Goal: Task Accomplishment & Management: Manage account settings

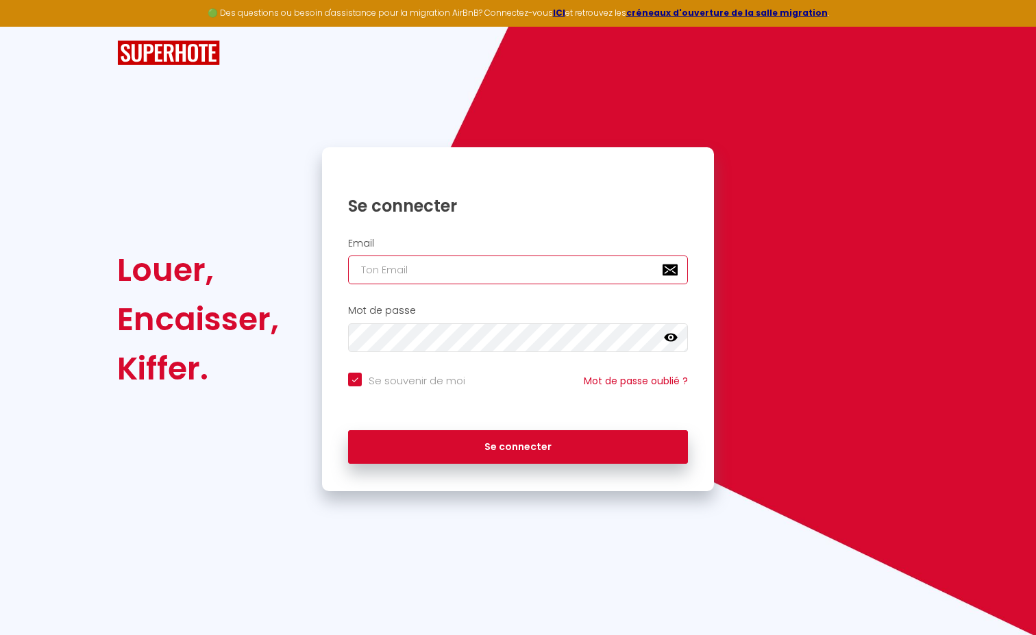
type input "k"
checkbox input "true"
type input "kc"
checkbox input "true"
type input "kca"
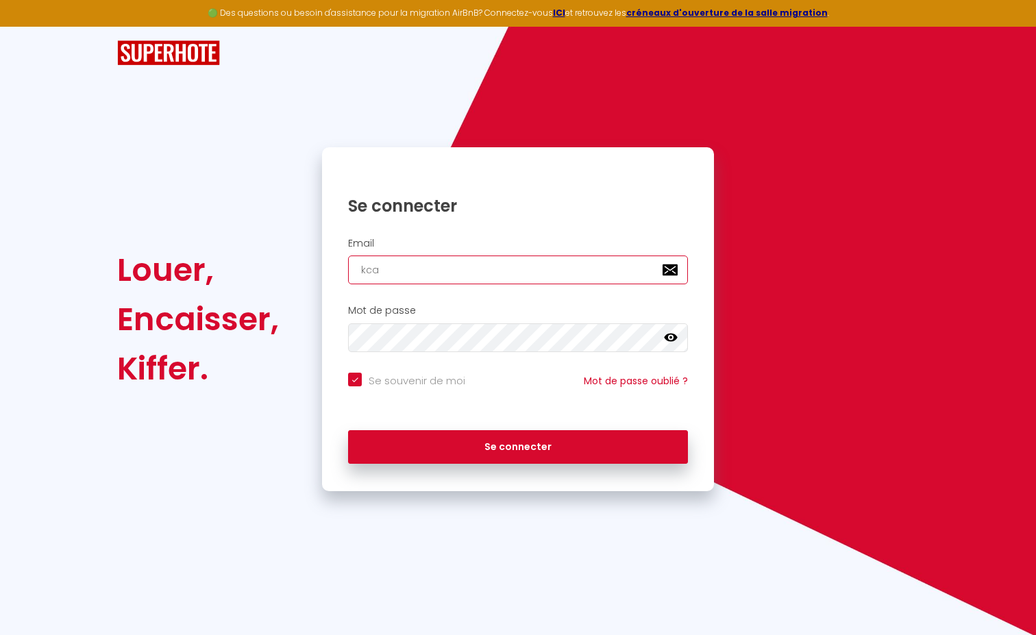
checkbox input "true"
type input "kcap"
checkbox input "true"
type input "kcapu"
checkbox input "true"
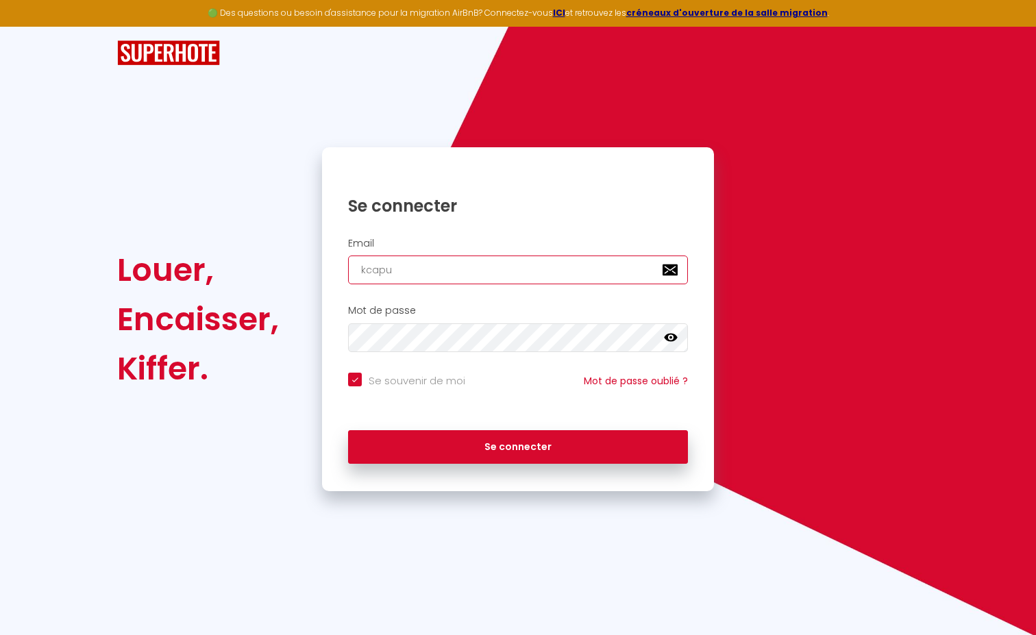
type input "kcapua"
checkbox input "true"
type input "kcapuan"
checkbox input "true"
type input "kcapuano"
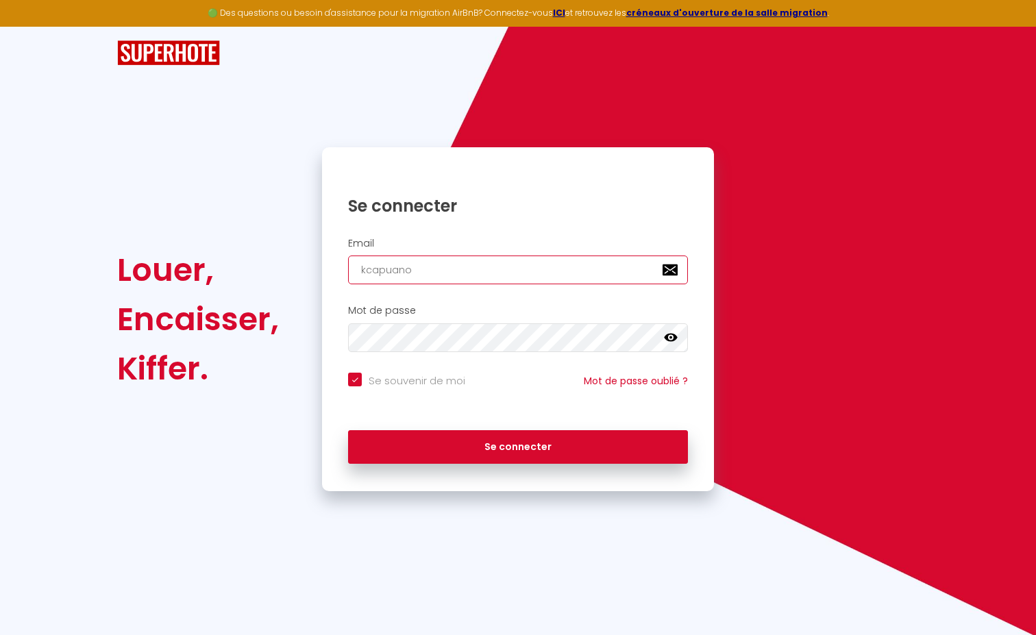
checkbox input "true"
type input "kcapuano."
checkbox input "true"
type input "kcapuano.i"
checkbox input "true"
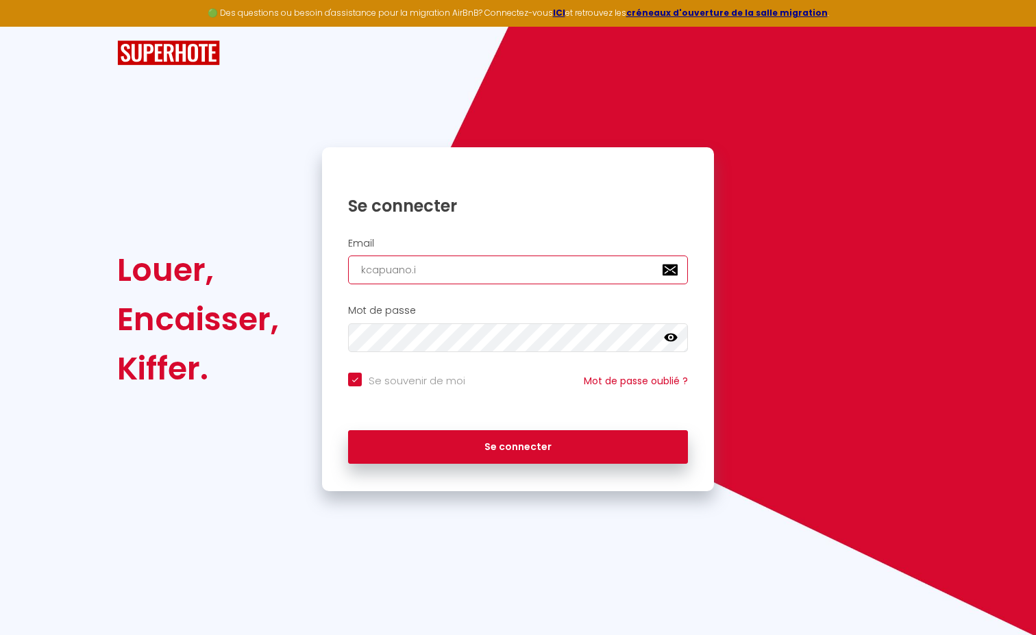
type input "[DOMAIN_NAME]"
checkbox input "true"
type input "kcapuano.inv"
checkbox input "true"
type input "kcapuano.inve"
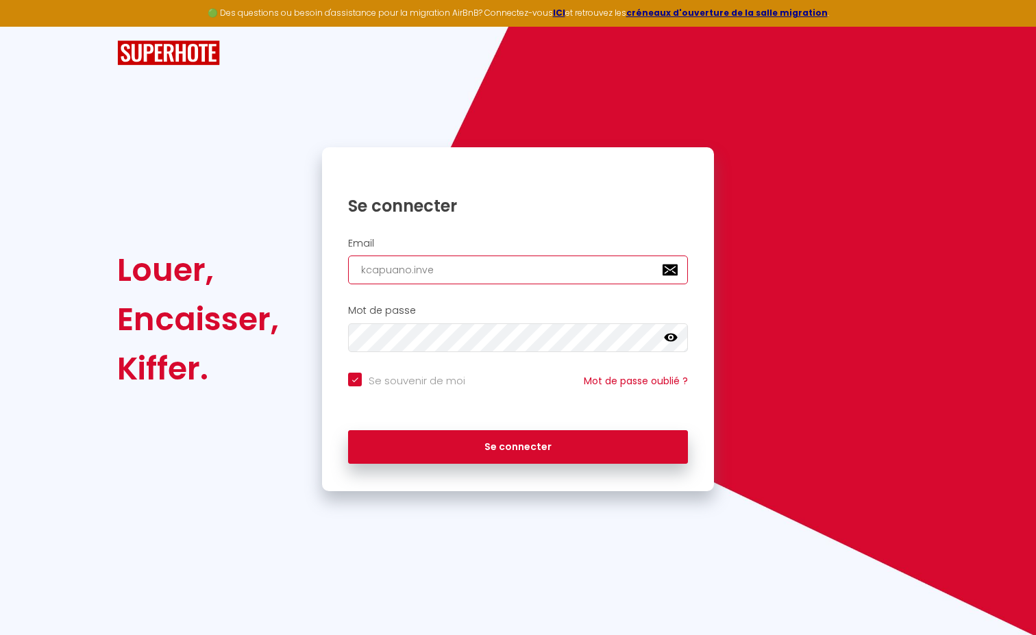
checkbox input "true"
type input "kcapuano.inves"
checkbox input "true"
type input "kcapuano.invest"
checkbox input "true"
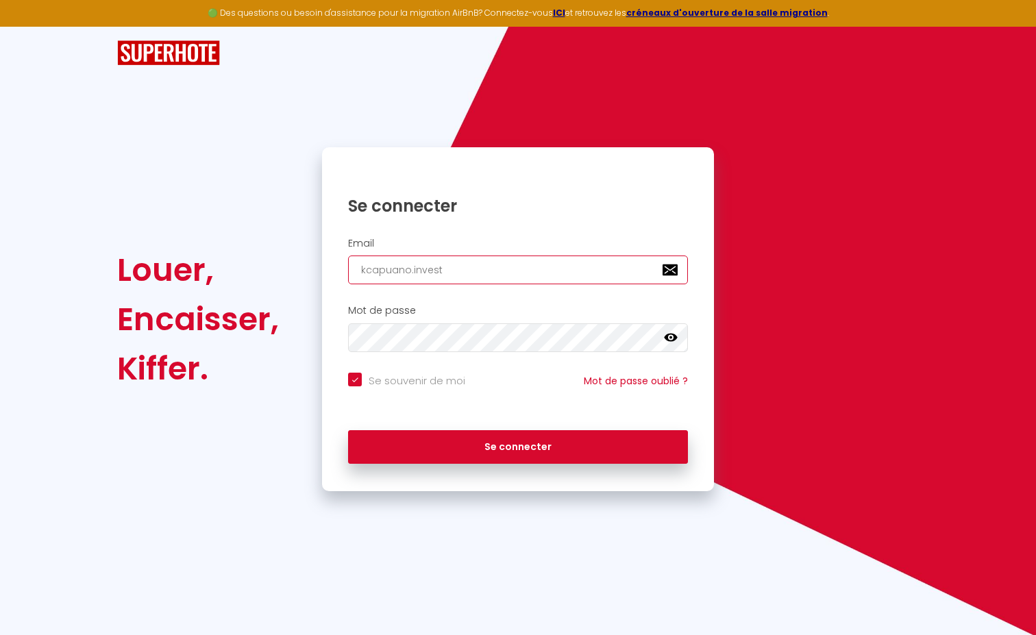
type input "kcapuano.invest@"
checkbox input "true"
type input "kcapuano.invest@g"
checkbox input "true"
type input "kcapuano.invest@gm"
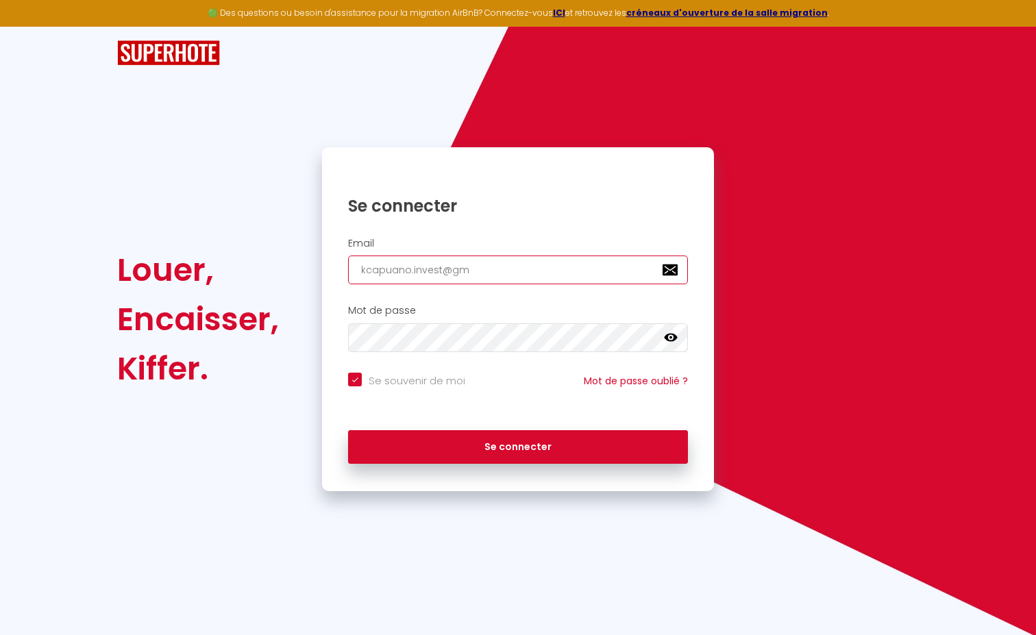
checkbox input "true"
type input "kcapuano.invest@gma"
checkbox input "true"
type input "kcapuano.invest@gmai"
checkbox input "true"
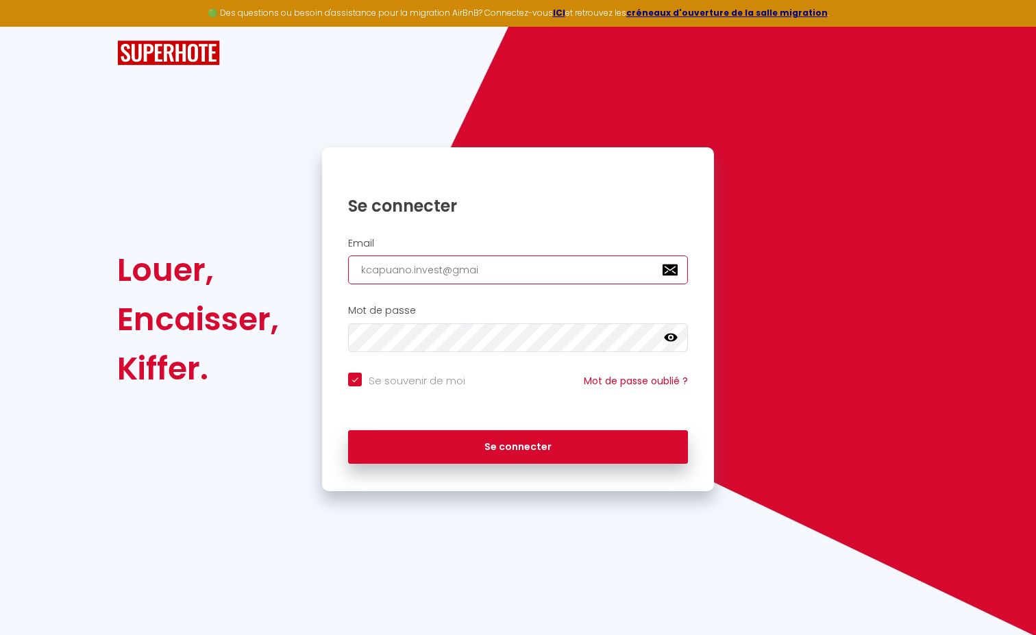
type input "[EMAIL_ADDRESS]"
checkbox input "true"
type input "[EMAIL_ADDRESS]/"
checkbox input "true"
type input "[EMAIL_ADDRESS]/c"
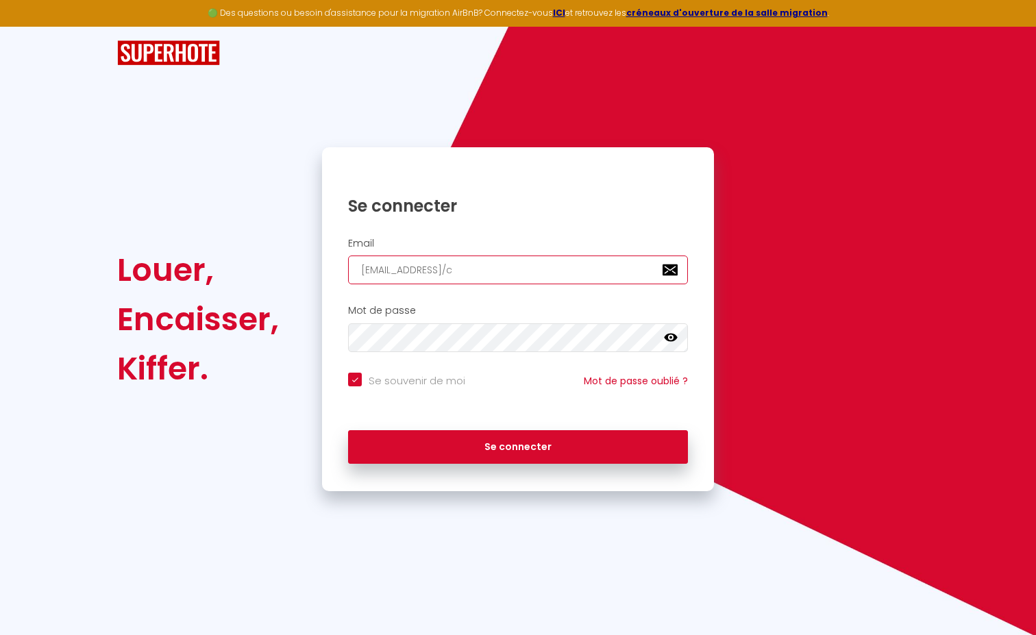
checkbox input "true"
type input "[EMAIL_ADDRESS]/"
checkbox input "true"
type input "[EMAIL_ADDRESS]"
checkbox input "true"
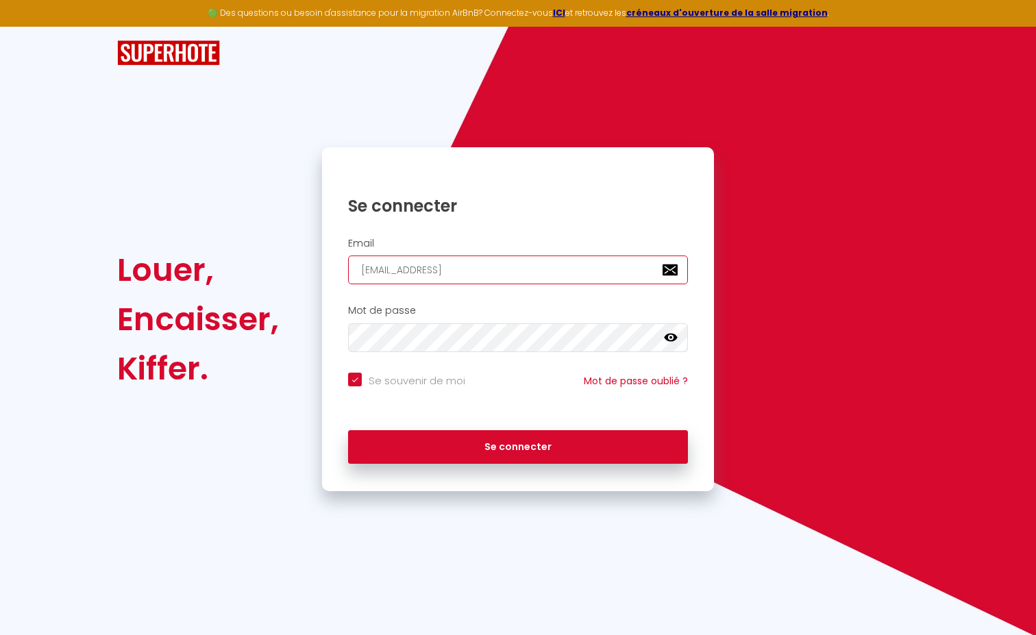
type input "[EMAIL_ADDRESS]."
checkbox input "true"
type input "kcapuano.invest@gmail.c"
checkbox input "true"
type input "[EMAIL_ADDRESS][DOMAIN_NAME]"
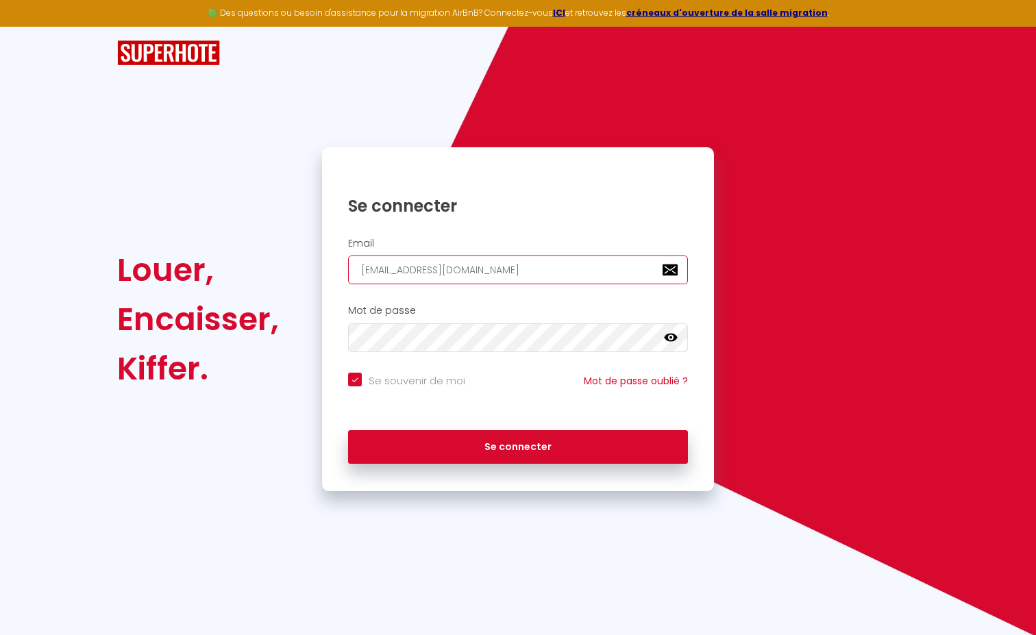
checkbox input "true"
type input "[EMAIL_ADDRESS][DOMAIN_NAME]"
checkbox input "true"
type input "[EMAIL_ADDRESS][DOMAIN_NAME]"
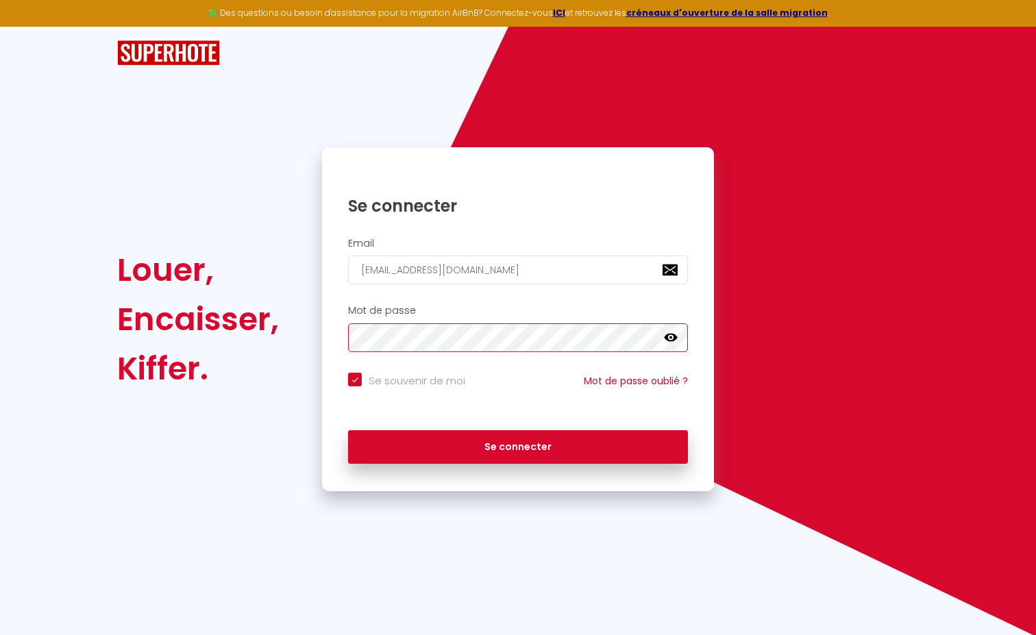
click at [518, 445] on button "Se connecter" at bounding box center [518, 447] width 340 height 34
checkbox input "true"
